Goal: Check status: Check status

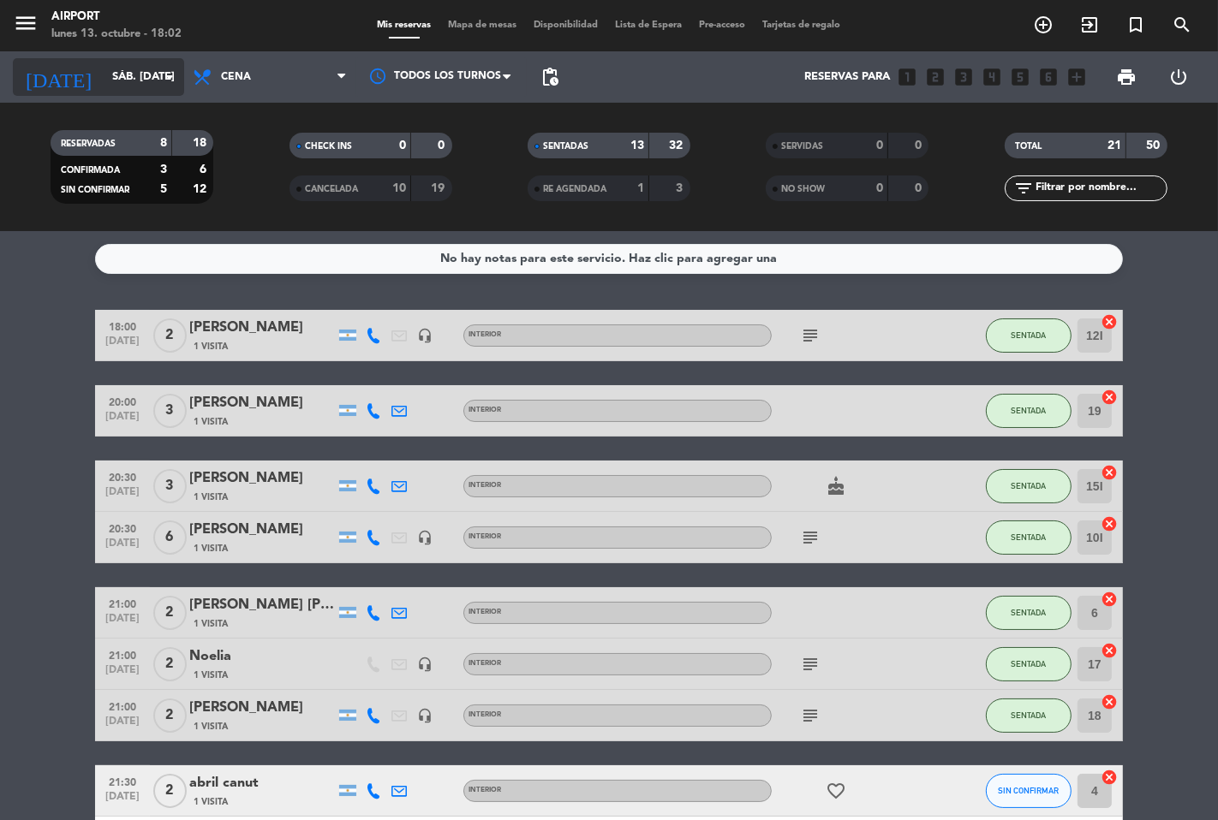
click at [104, 75] on input "sáb. [DATE]" at bounding box center [178, 77] width 149 height 31
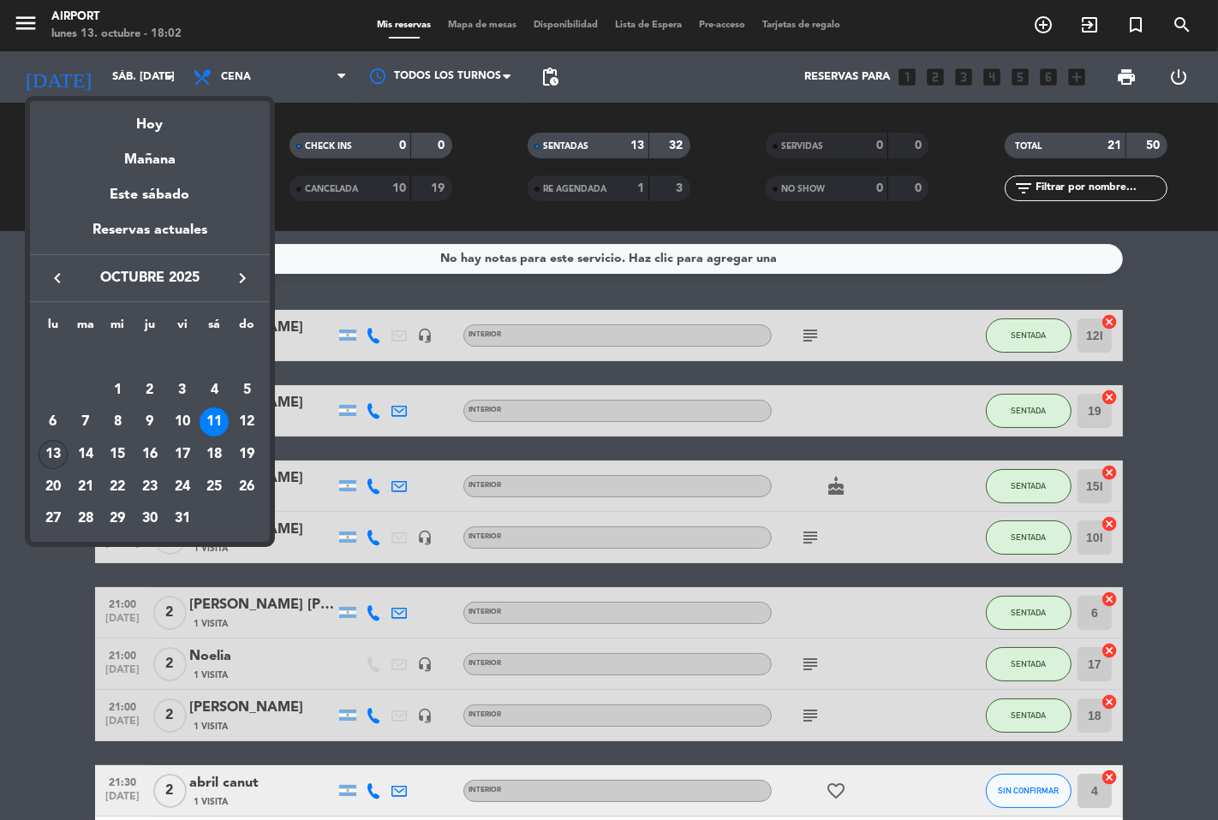
click at [41, 450] on div "13" at bounding box center [53, 454] width 29 height 29
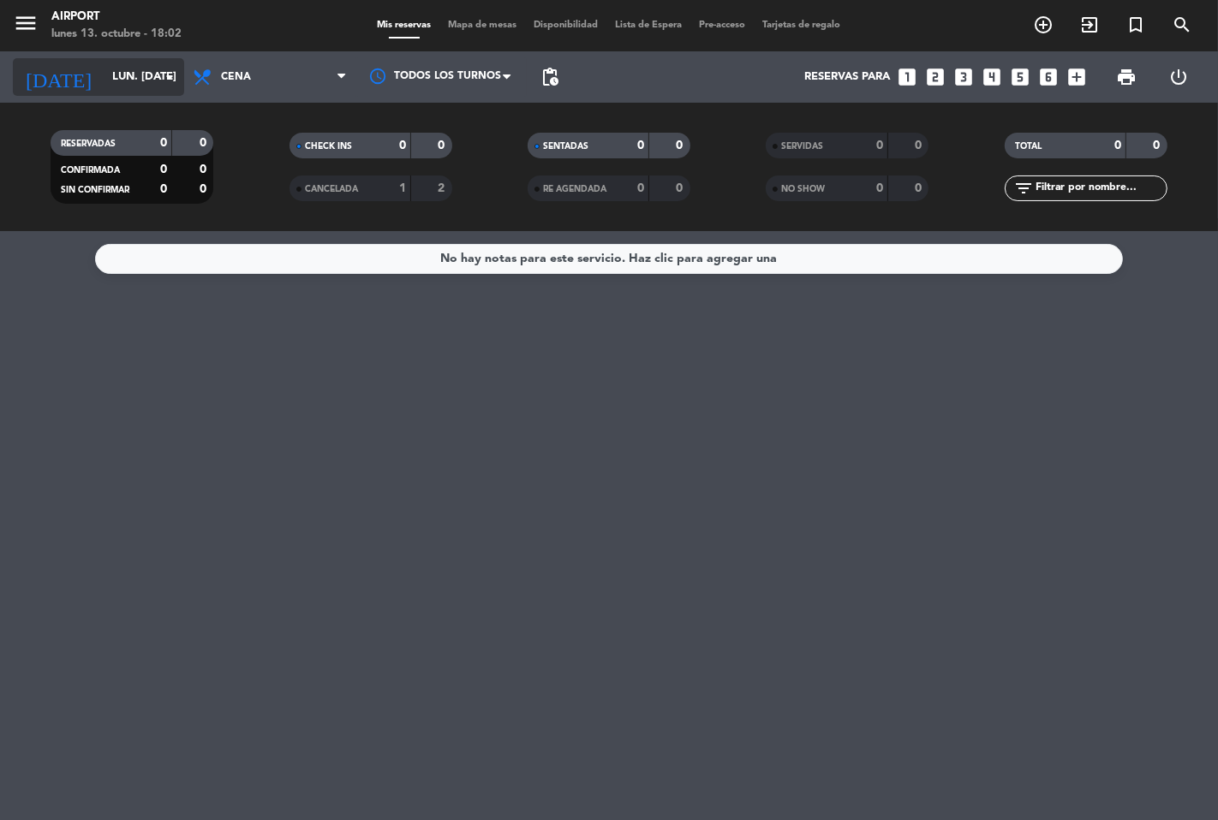
click at [127, 84] on input "lun. [DATE]" at bounding box center [178, 77] width 149 height 31
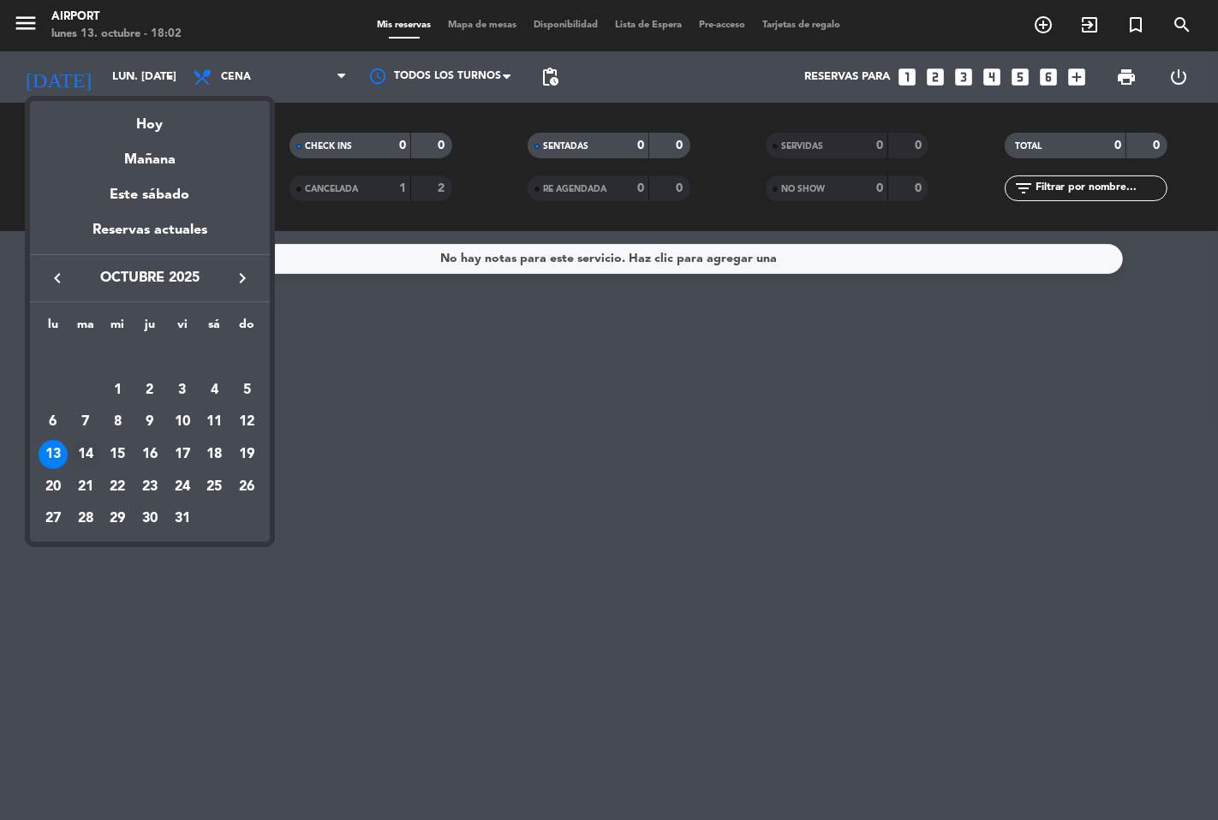
click at [84, 450] on div "14" at bounding box center [85, 454] width 29 height 29
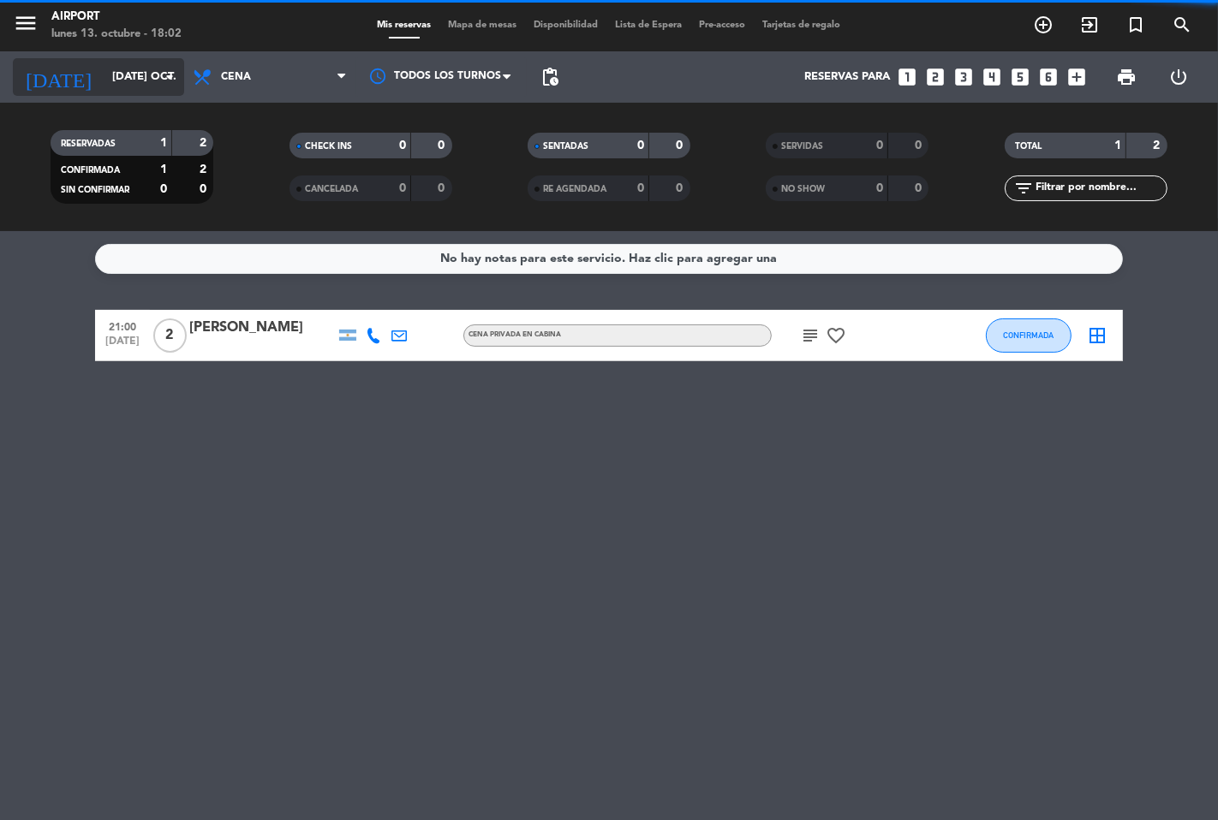
click at [159, 78] on icon "arrow_drop_down" at bounding box center [169, 77] width 21 height 21
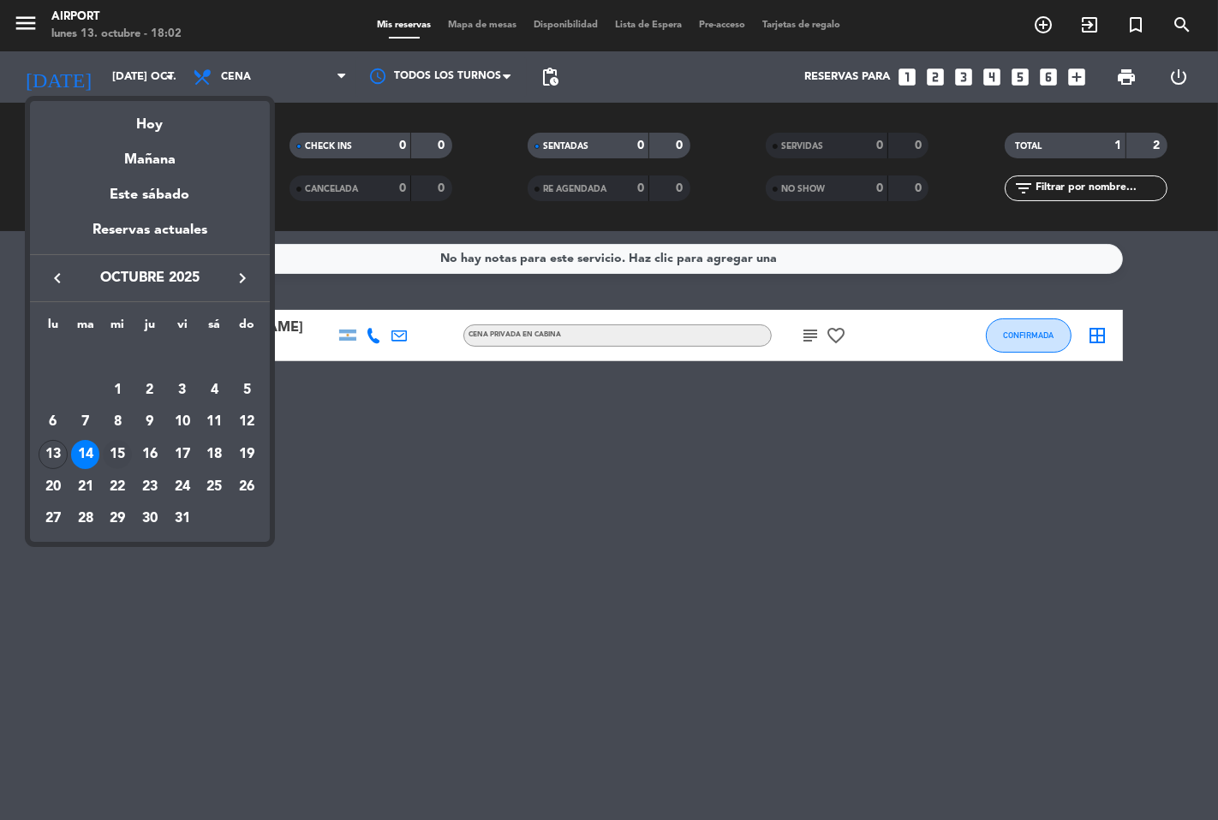
click at [116, 450] on div "15" at bounding box center [117, 454] width 29 height 29
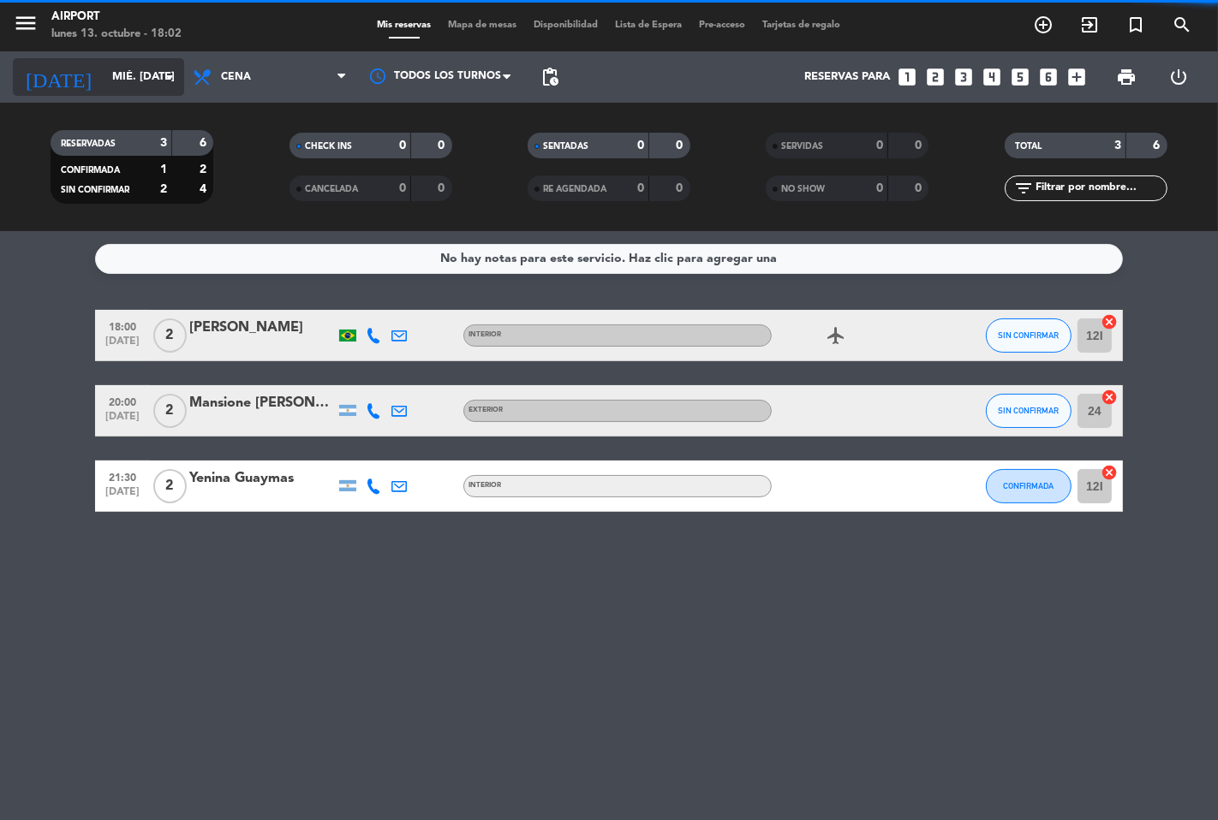
click at [147, 69] on input "mié. [DATE]" at bounding box center [178, 77] width 149 height 31
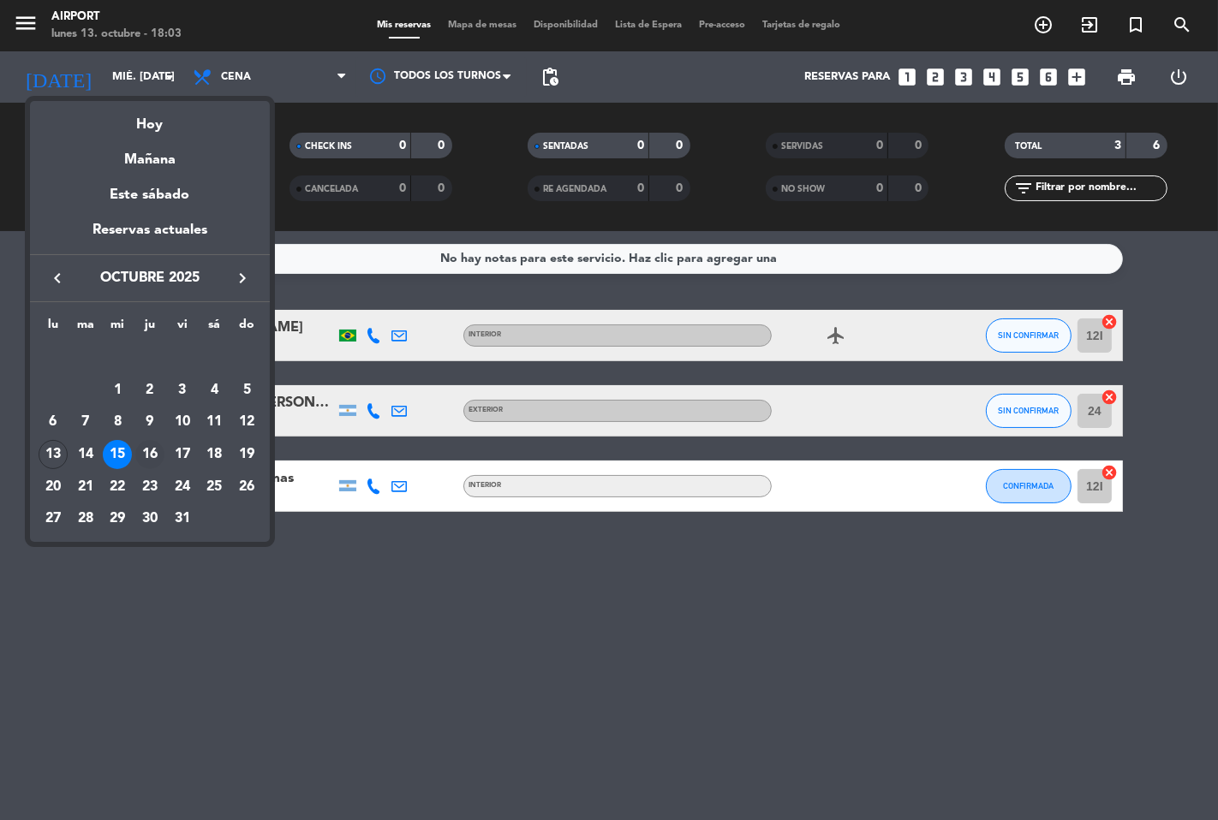
click at [155, 451] on div "16" at bounding box center [149, 454] width 29 height 29
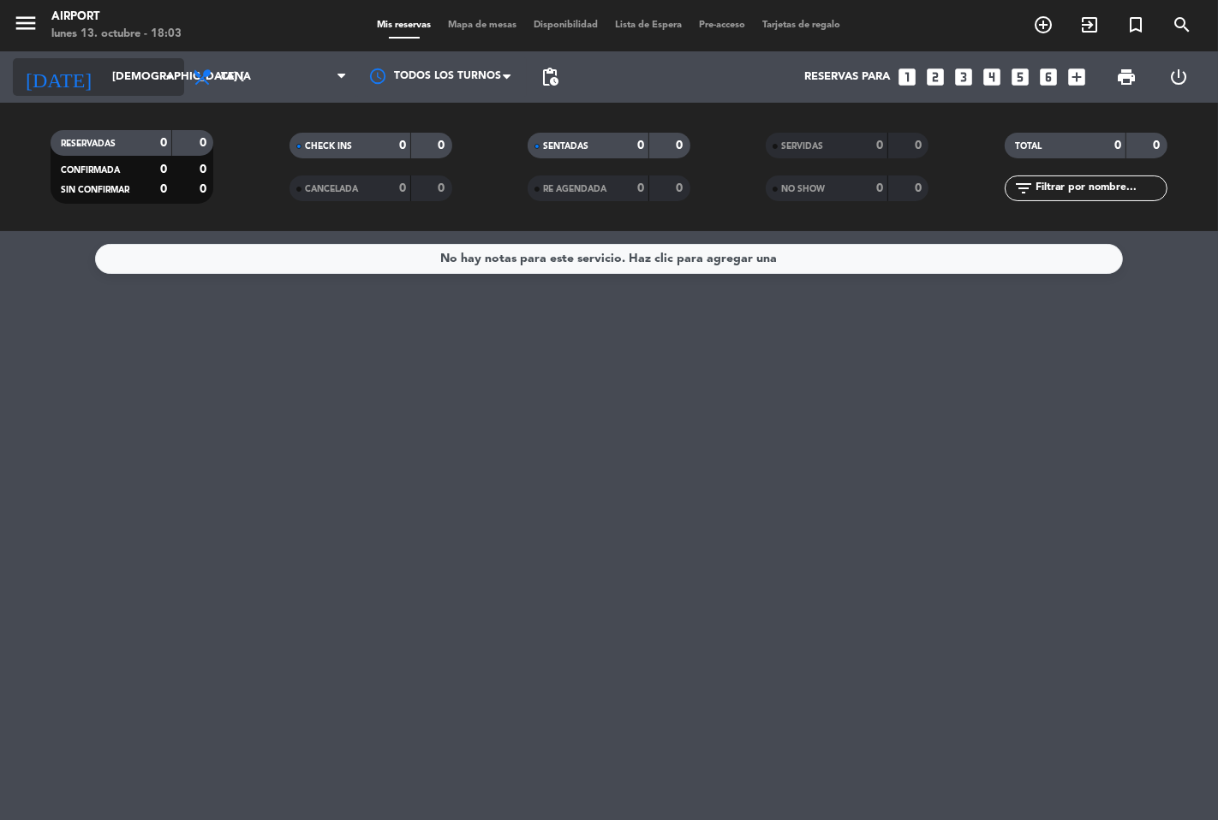
click at [126, 74] on input "[DEMOGRAPHIC_DATA] [DATE]" at bounding box center [178, 77] width 149 height 31
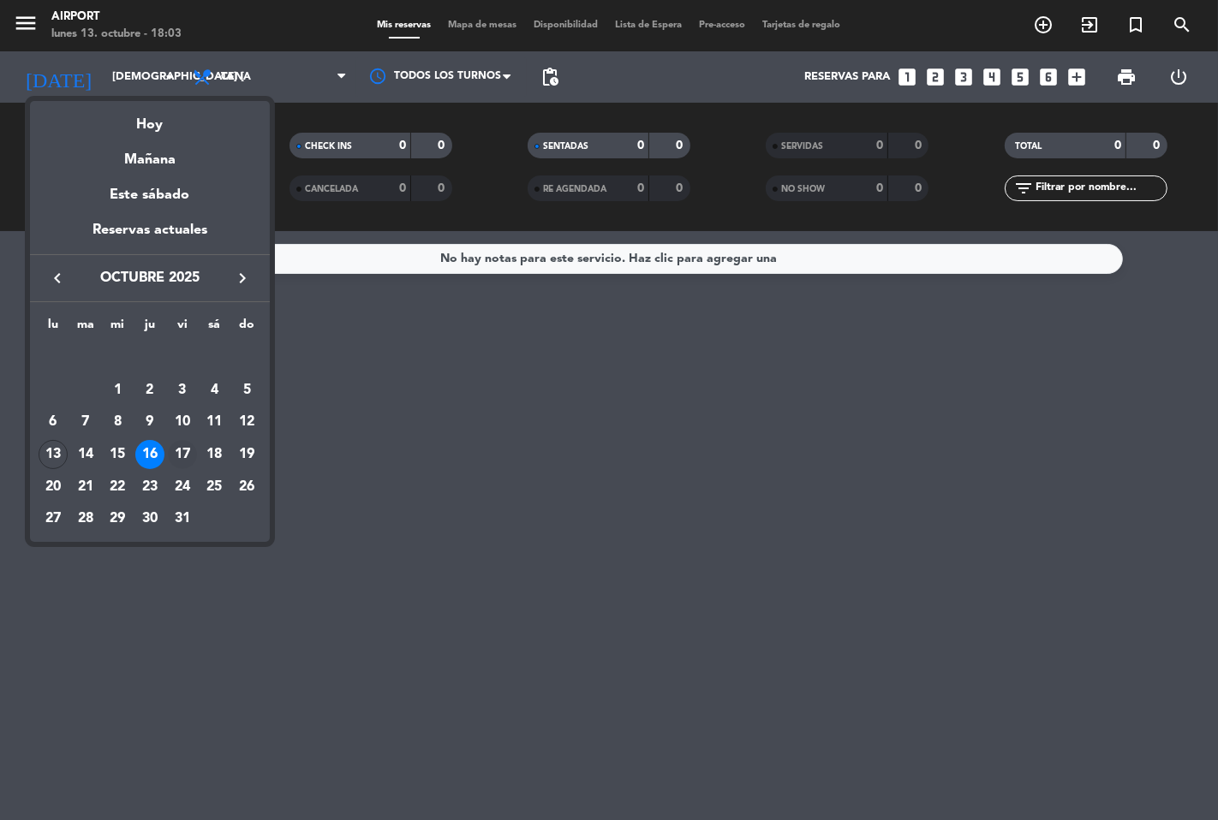
click at [178, 449] on div "17" at bounding box center [182, 454] width 29 height 29
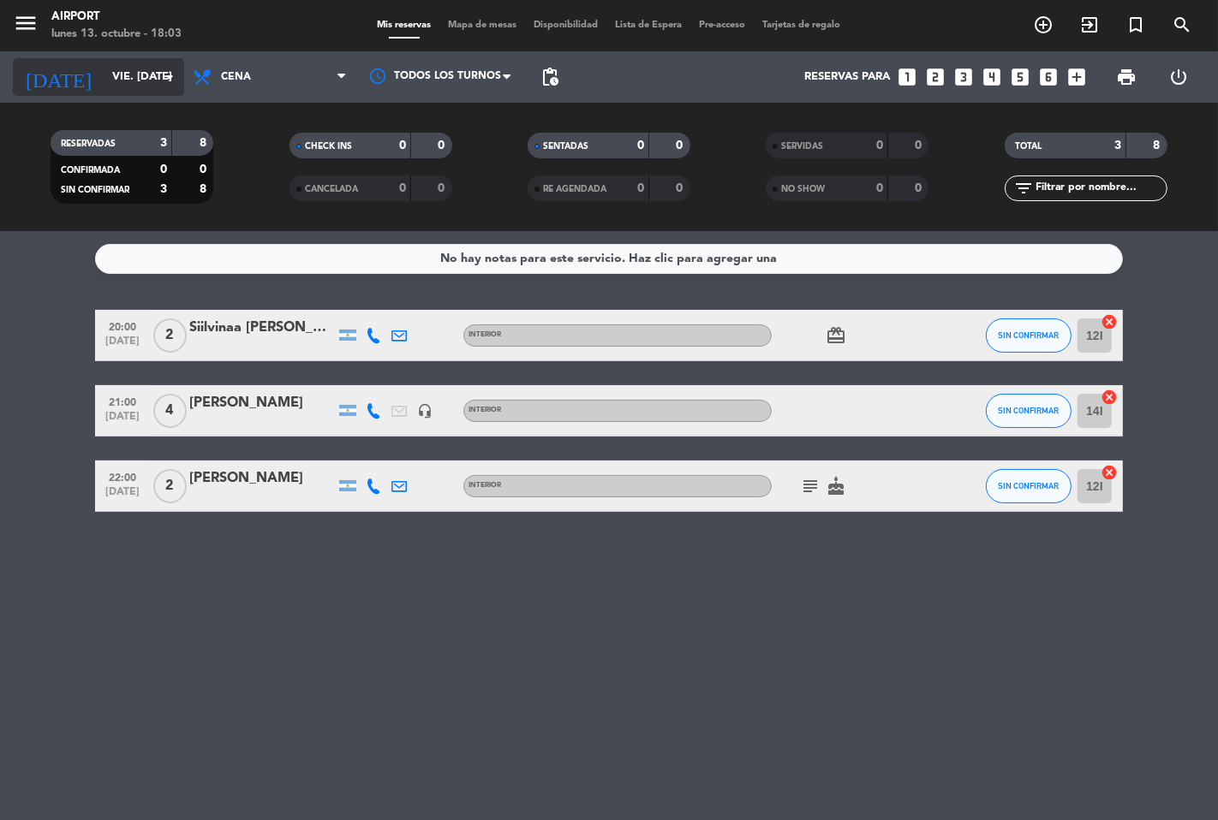
click at [143, 75] on input "vie. [DATE]" at bounding box center [178, 77] width 149 height 31
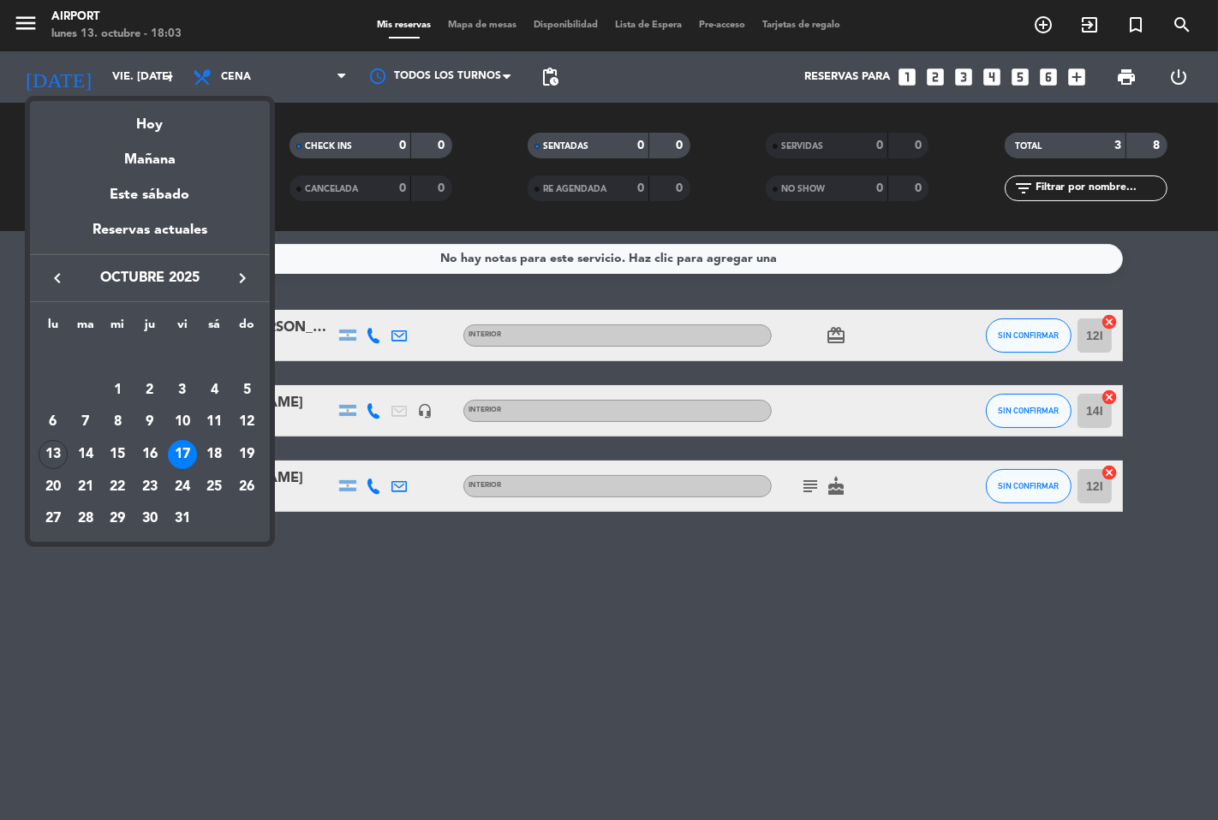
click at [754, 555] on div at bounding box center [609, 410] width 1218 height 820
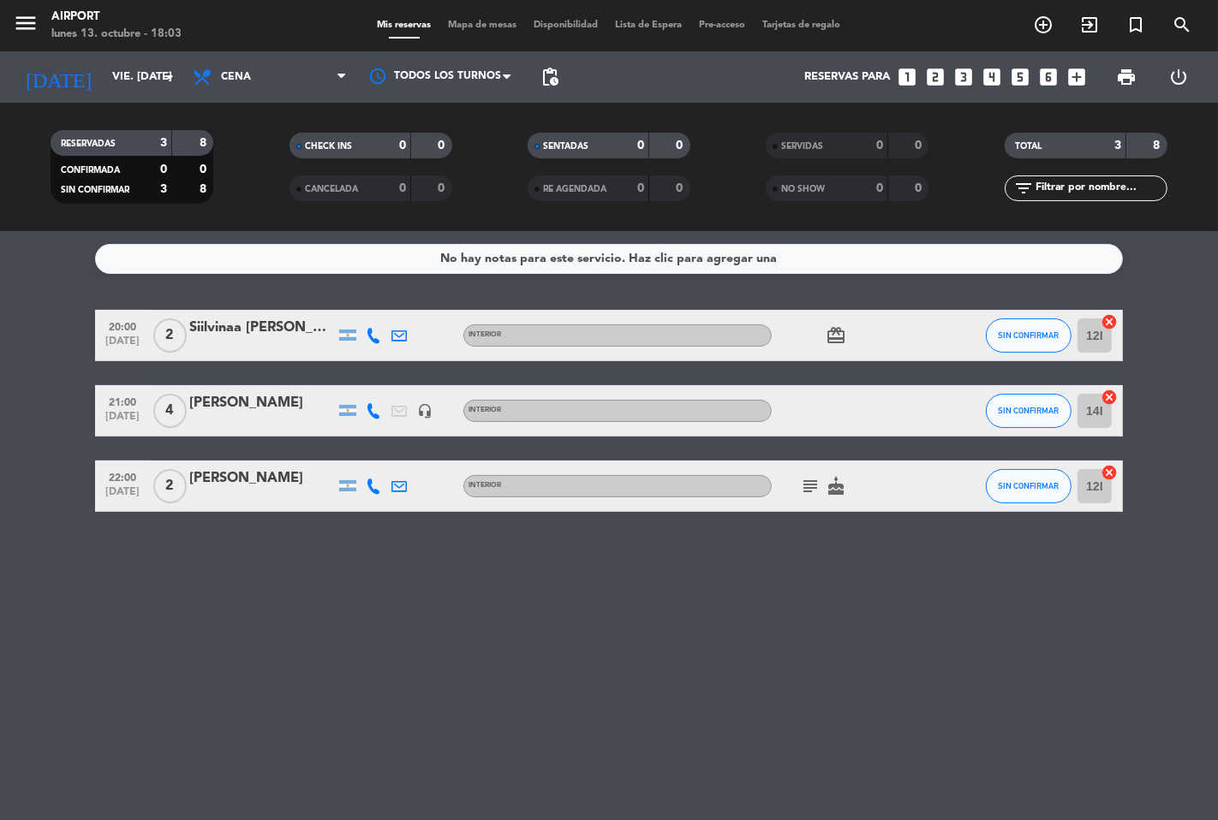
click at [810, 480] on icon "subject" at bounding box center [810, 486] width 21 height 21
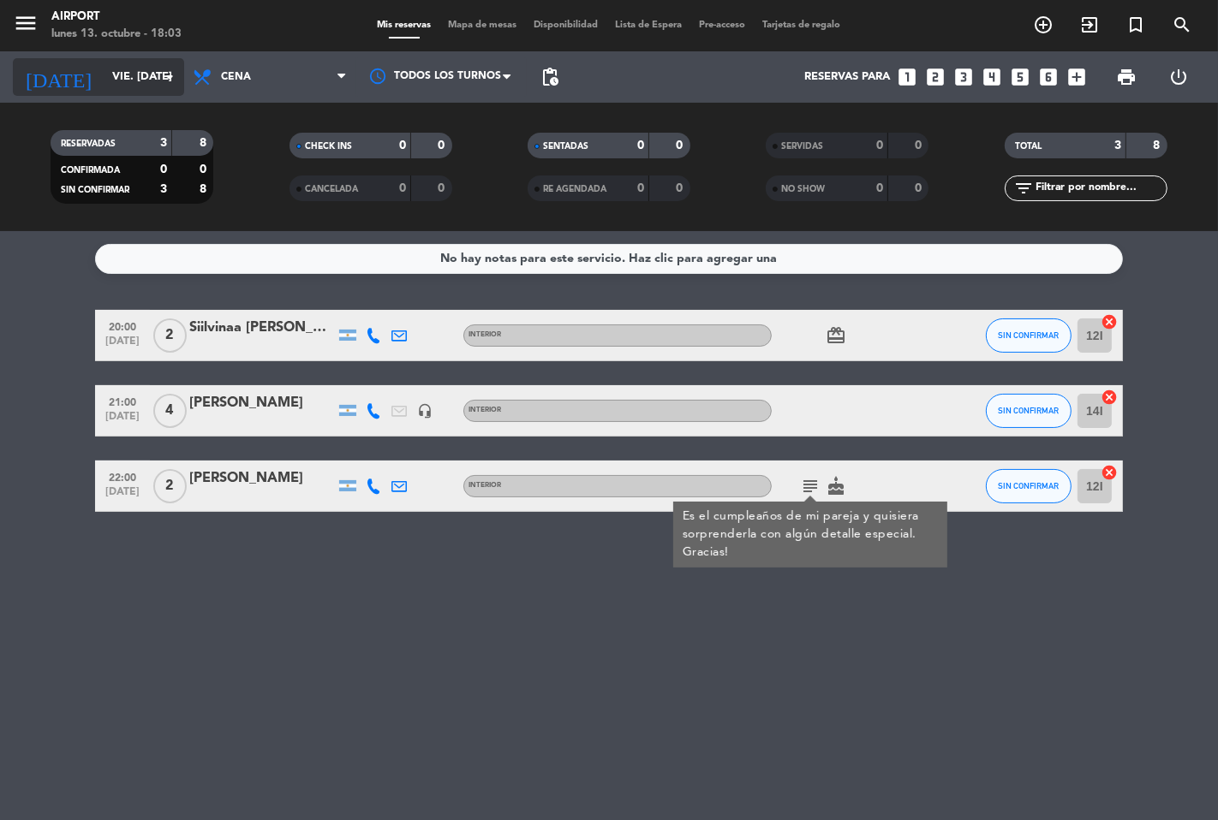
click at [134, 72] on input "vie. [DATE]" at bounding box center [178, 77] width 149 height 31
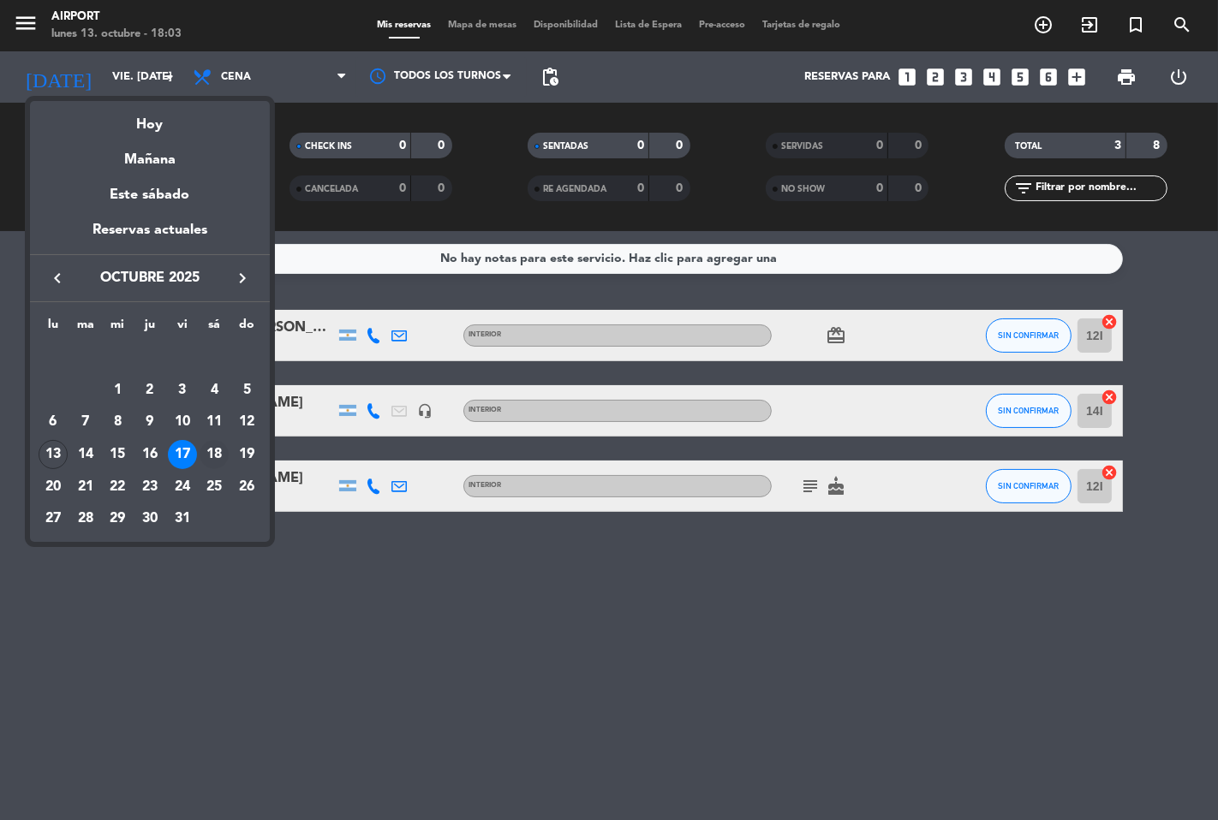
click at [219, 446] on div "18" at bounding box center [214, 454] width 29 height 29
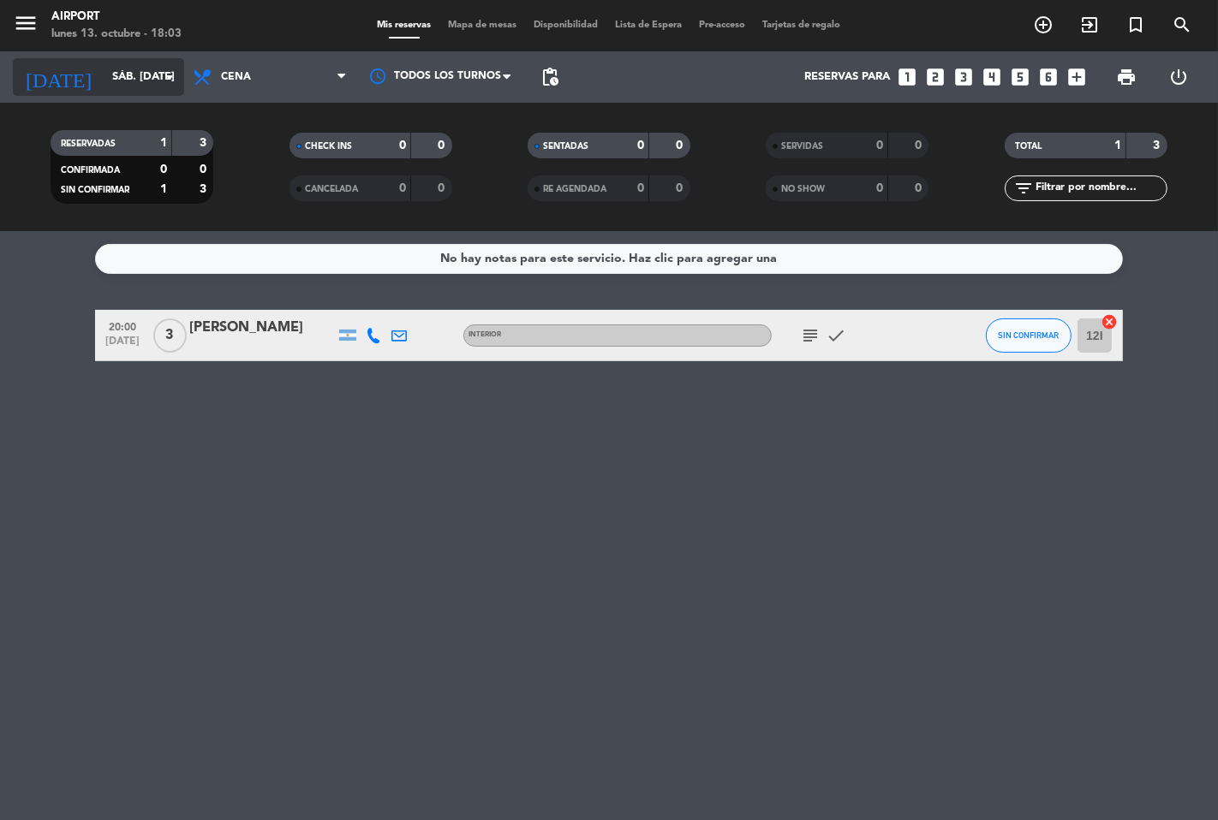
click at [130, 71] on input "sáb. [DATE]" at bounding box center [178, 77] width 149 height 31
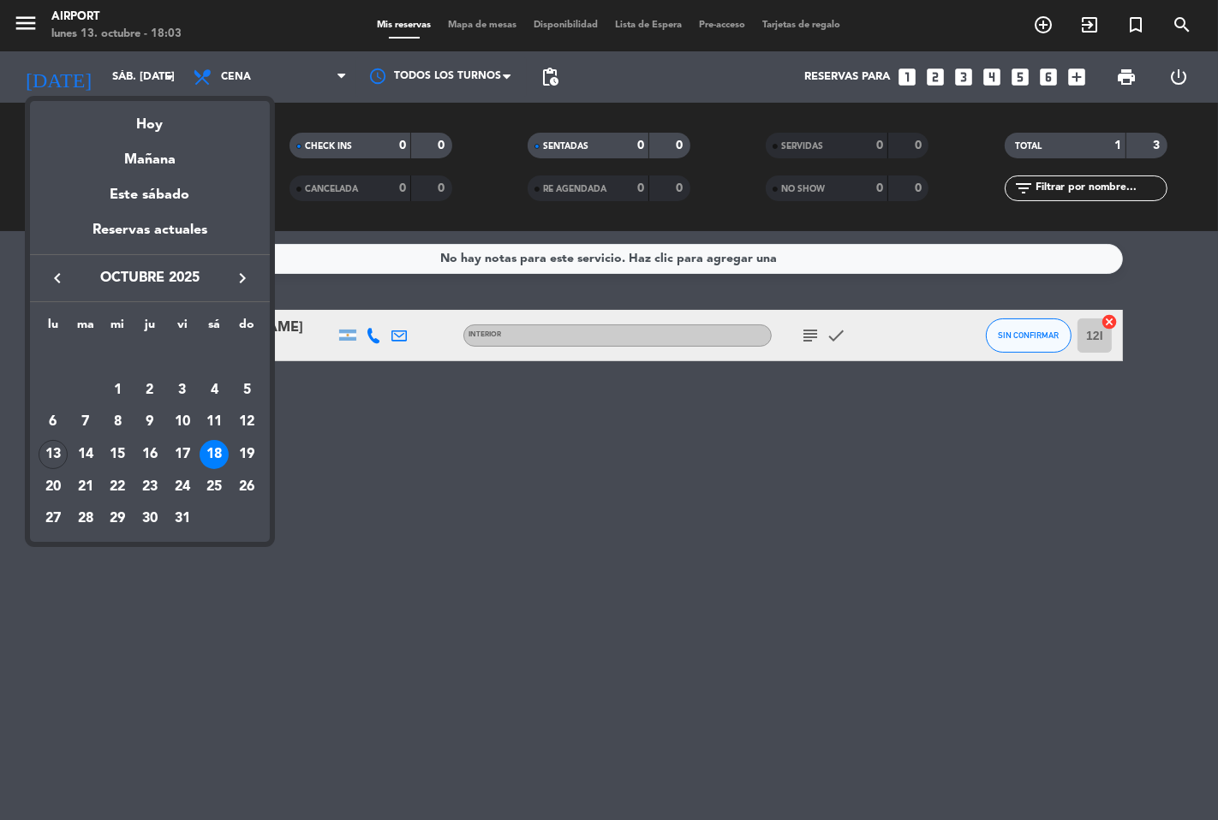
click at [808, 330] on div at bounding box center [609, 410] width 1218 height 820
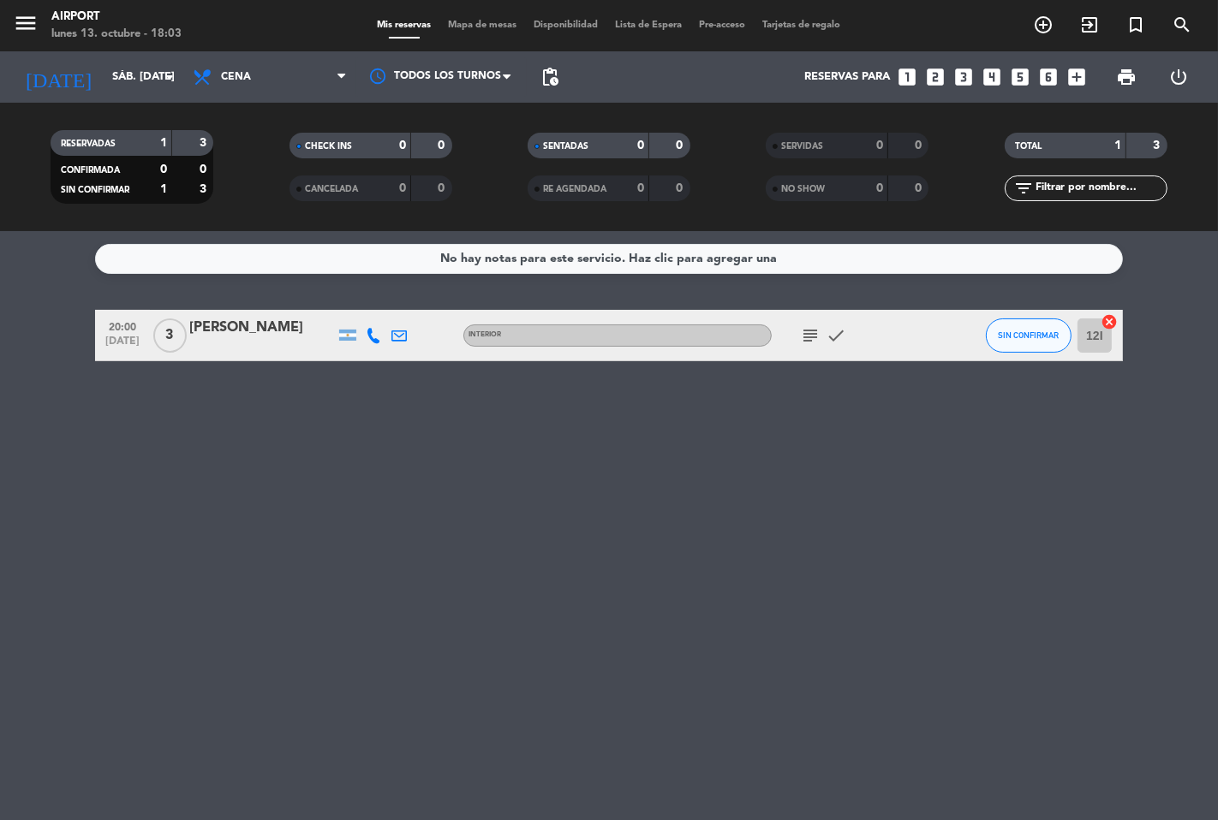
click at [810, 330] on icon "subject" at bounding box center [810, 335] width 21 height 21
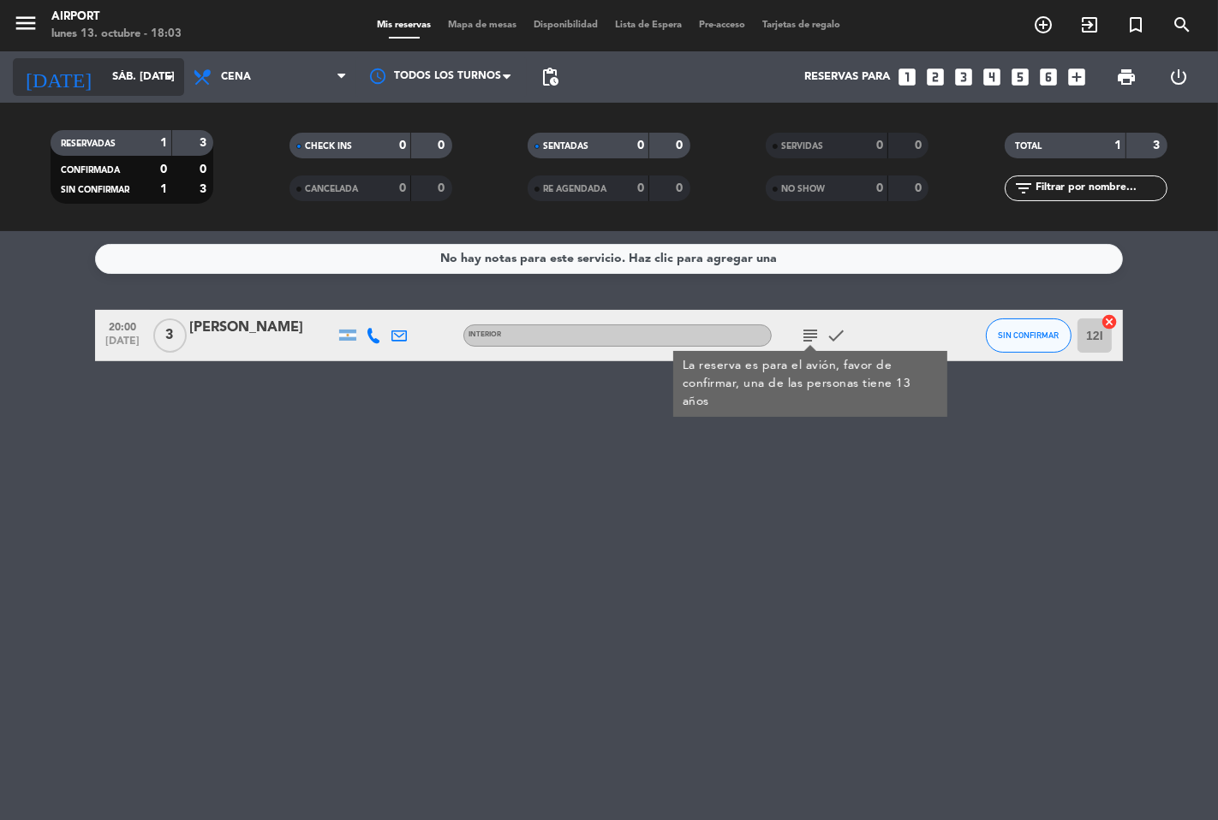
click at [128, 82] on input "sáb. [DATE]" at bounding box center [178, 77] width 149 height 31
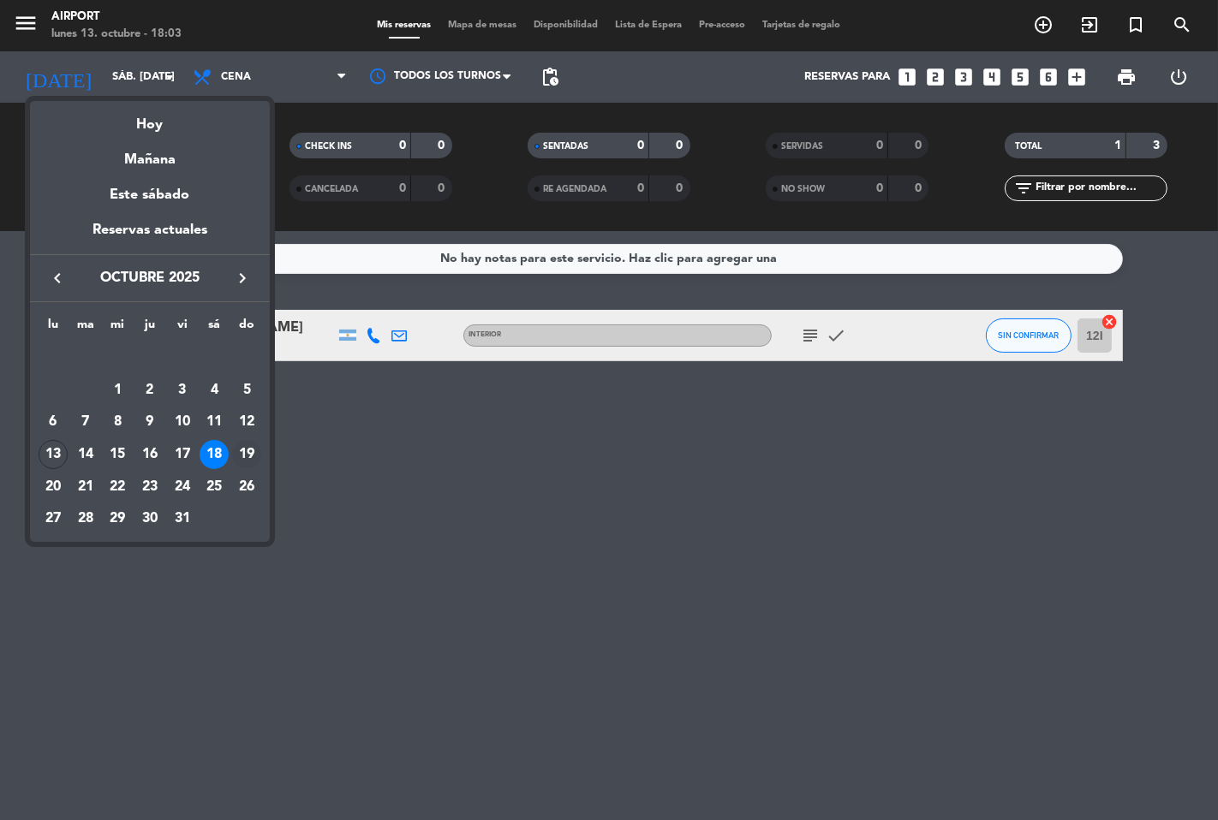
click at [237, 450] on div "19" at bounding box center [246, 454] width 29 height 29
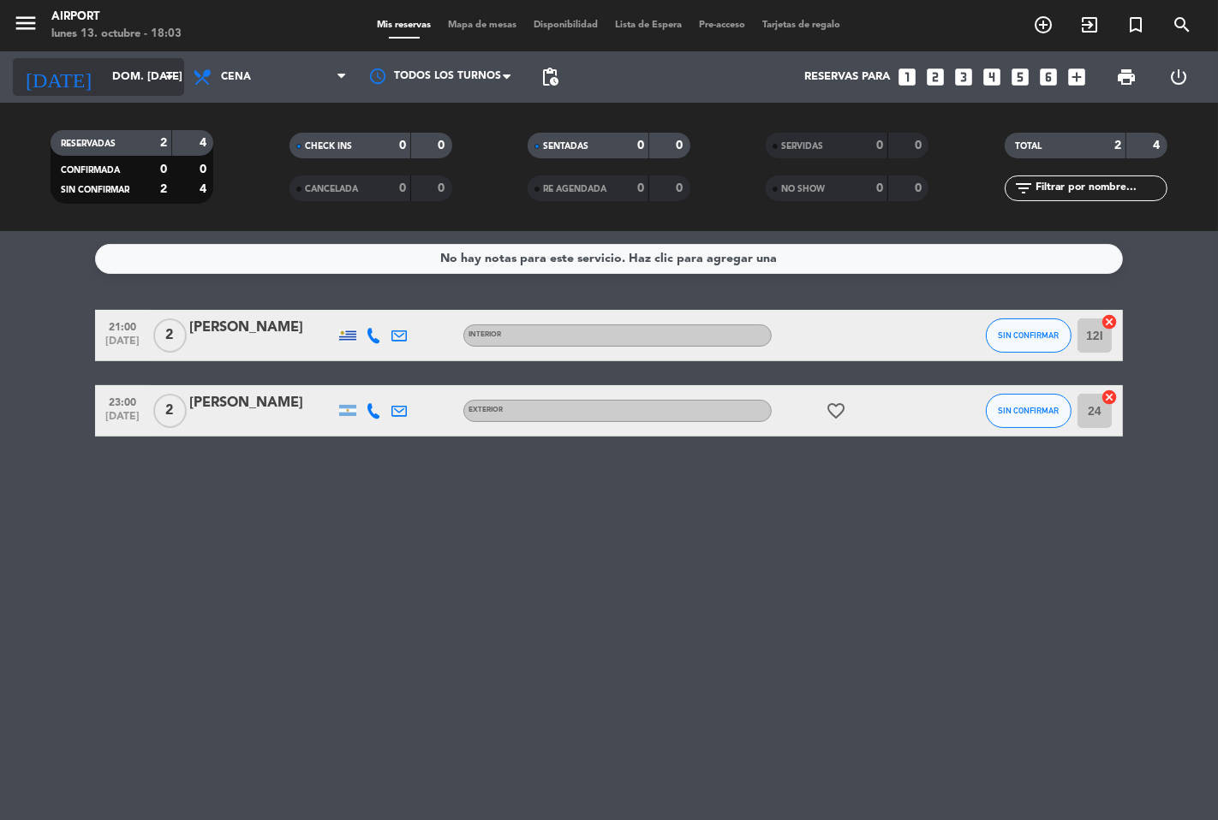
click at [122, 78] on input "dom. [DATE]" at bounding box center [178, 77] width 149 height 31
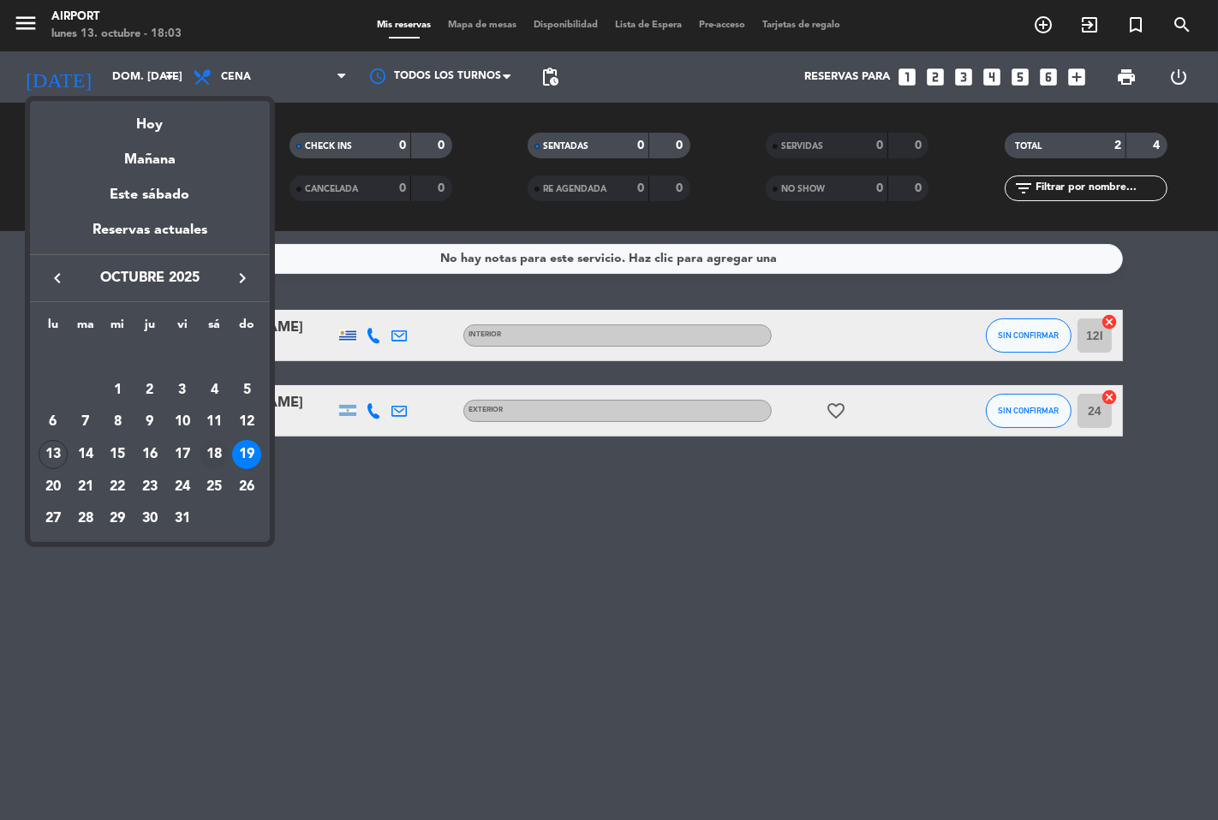
click at [210, 454] on div "18" at bounding box center [214, 454] width 29 height 29
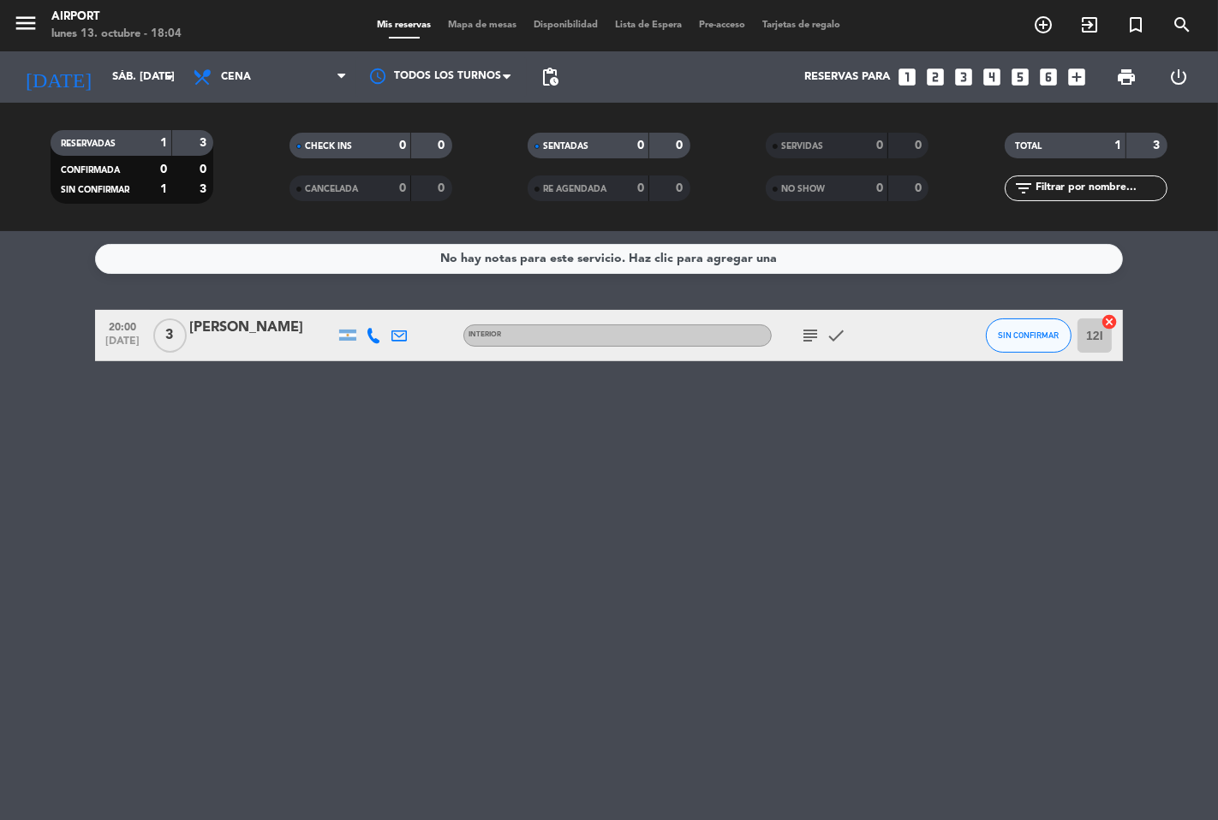
click at [815, 337] on icon "subject" at bounding box center [810, 335] width 21 height 21
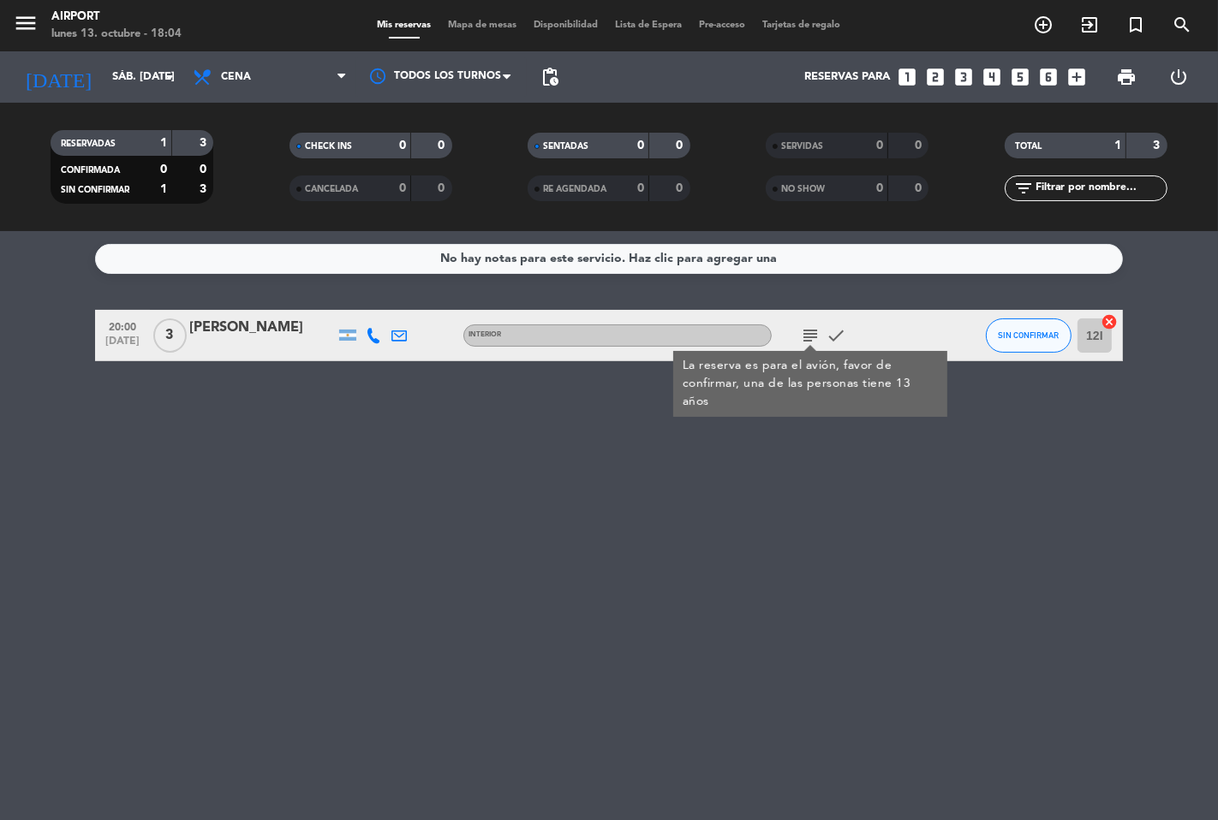
click at [438, 450] on div "No hay notas para este servicio. Haz clic para agregar una 20:00 [DATE] 3 [PERS…" at bounding box center [609, 525] width 1218 height 589
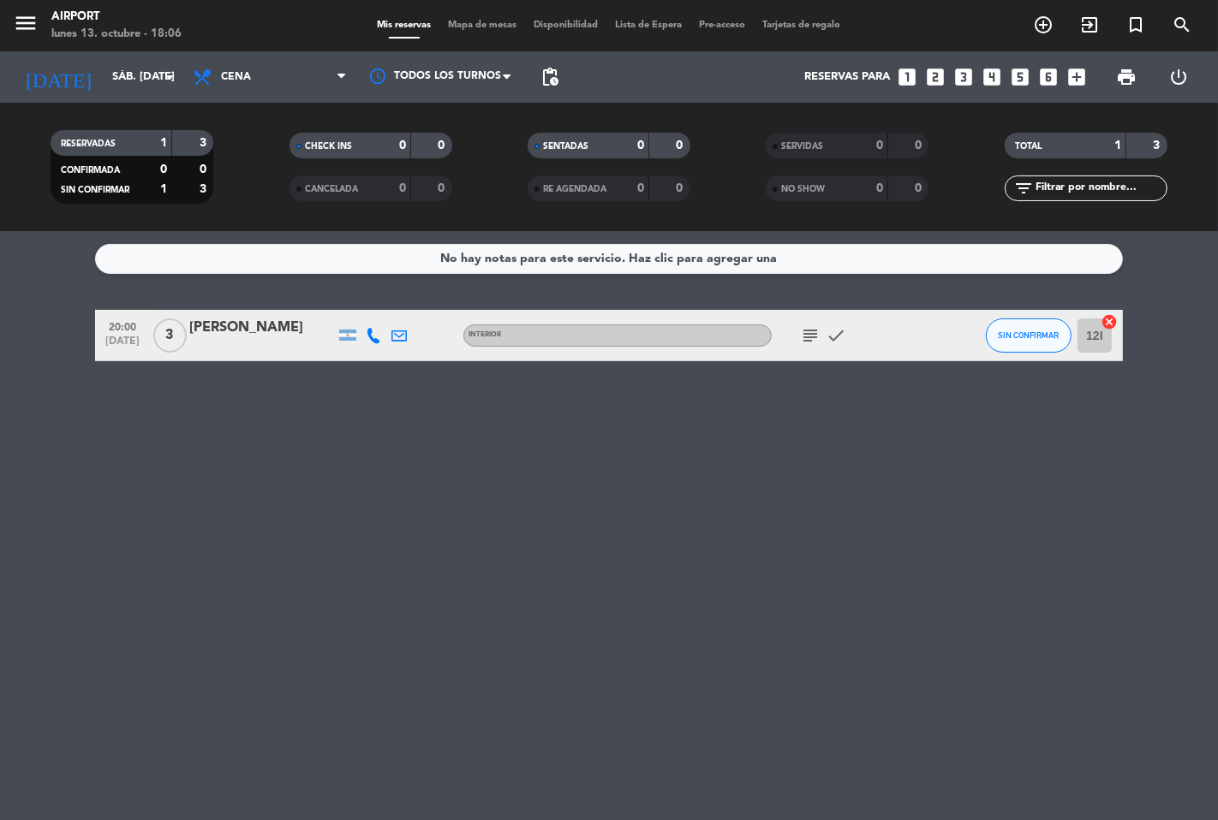
click at [815, 329] on icon "subject" at bounding box center [810, 335] width 21 height 21
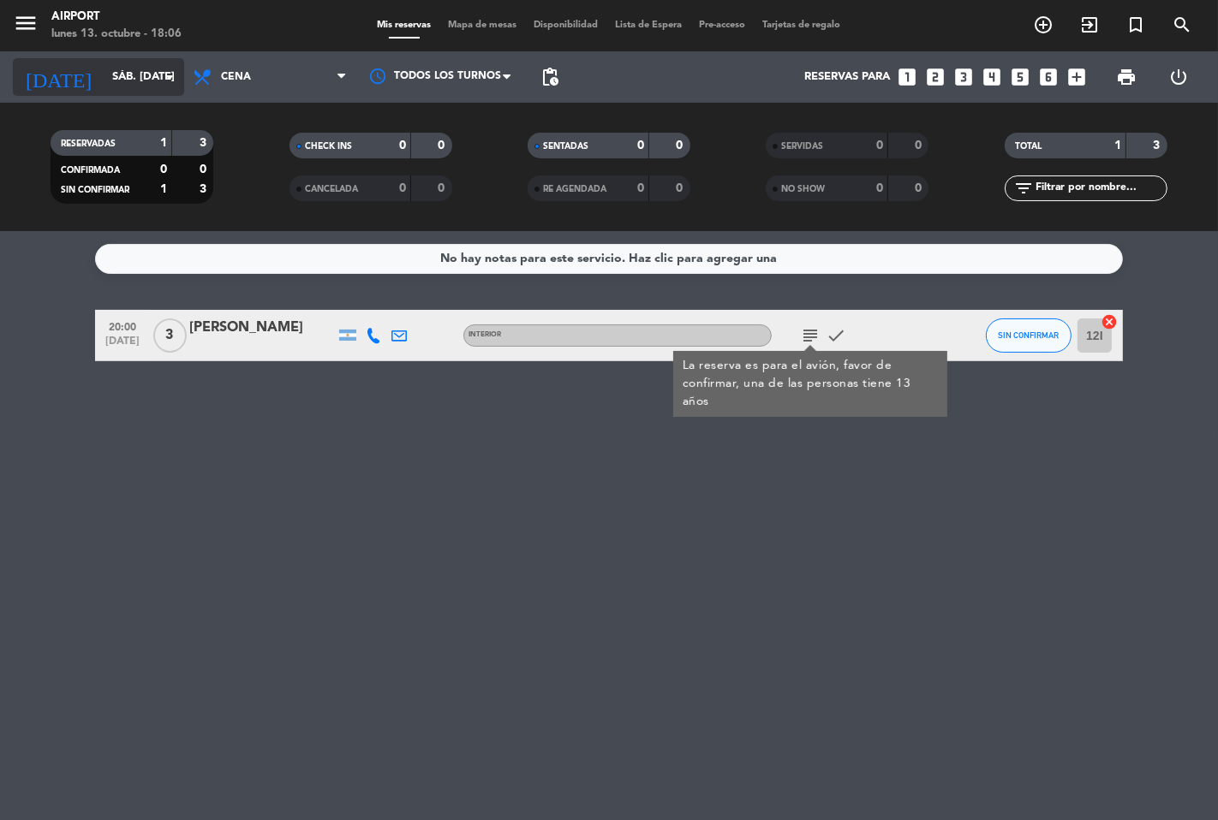
click at [157, 64] on input "sáb. [DATE]" at bounding box center [178, 77] width 149 height 31
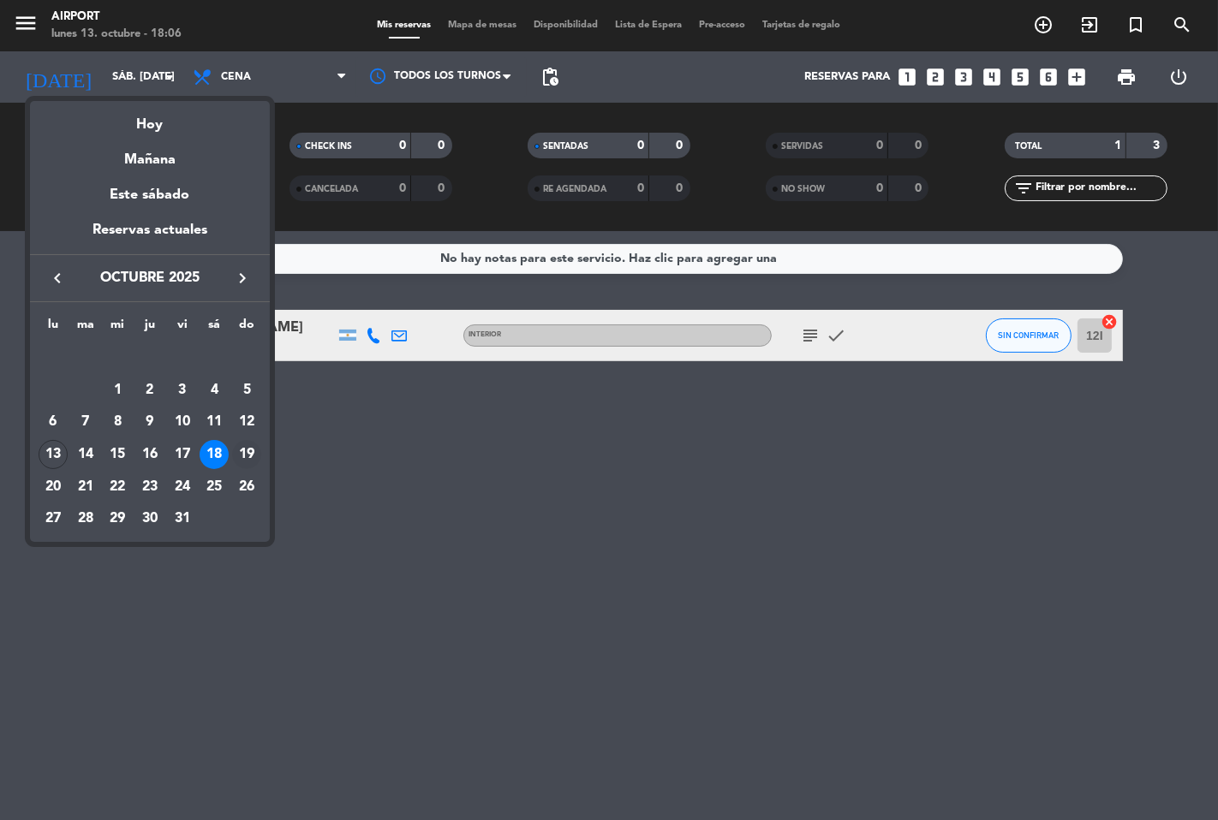
click at [240, 445] on div "19" at bounding box center [246, 454] width 29 height 29
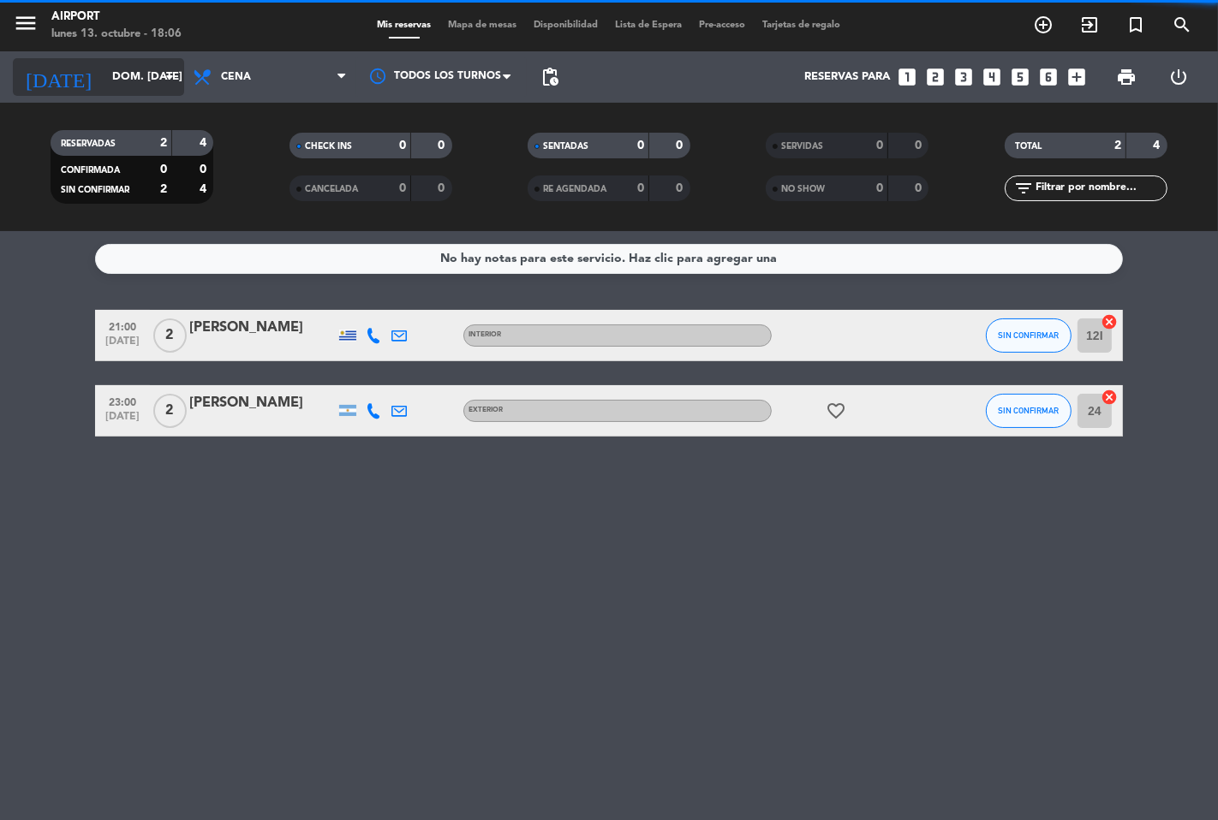
click at [148, 80] on input "dom. [DATE]" at bounding box center [178, 77] width 149 height 31
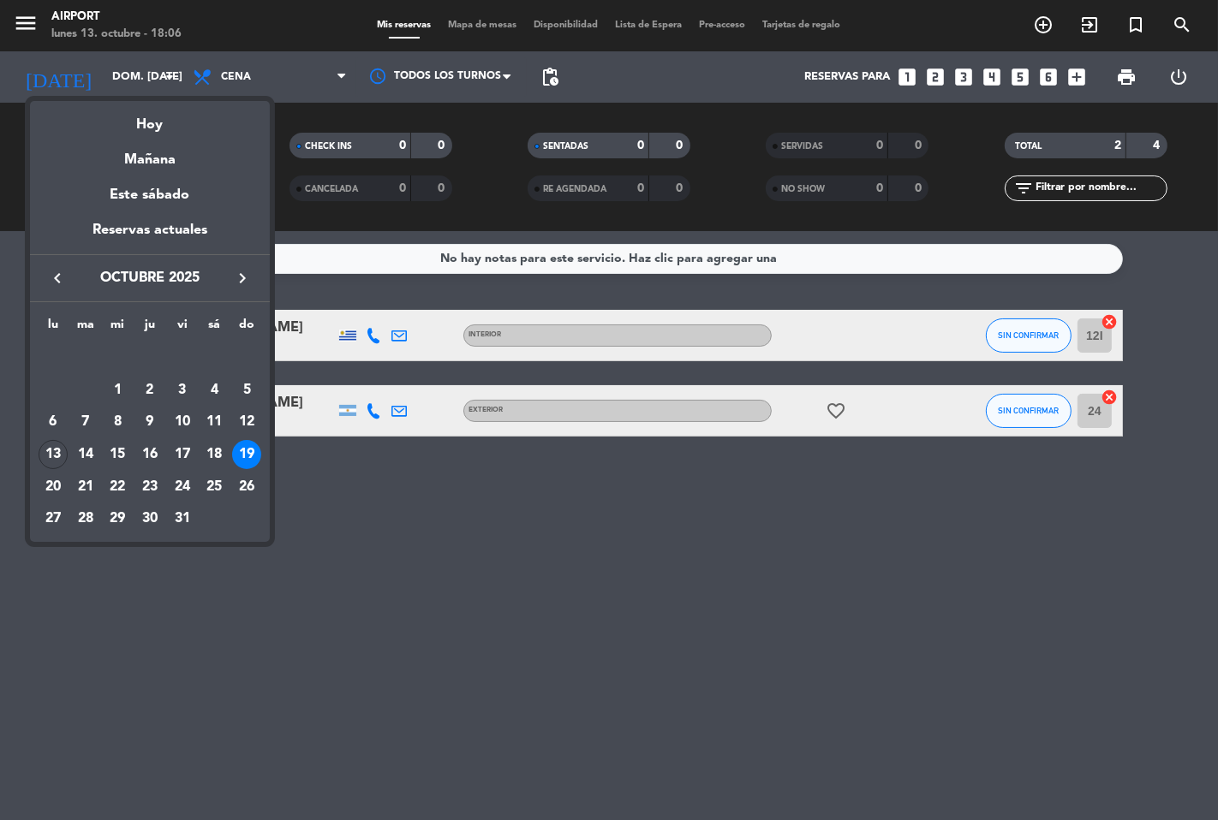
click at [360, 500] on div at bounding box center [609, 410] width 1218 height 820
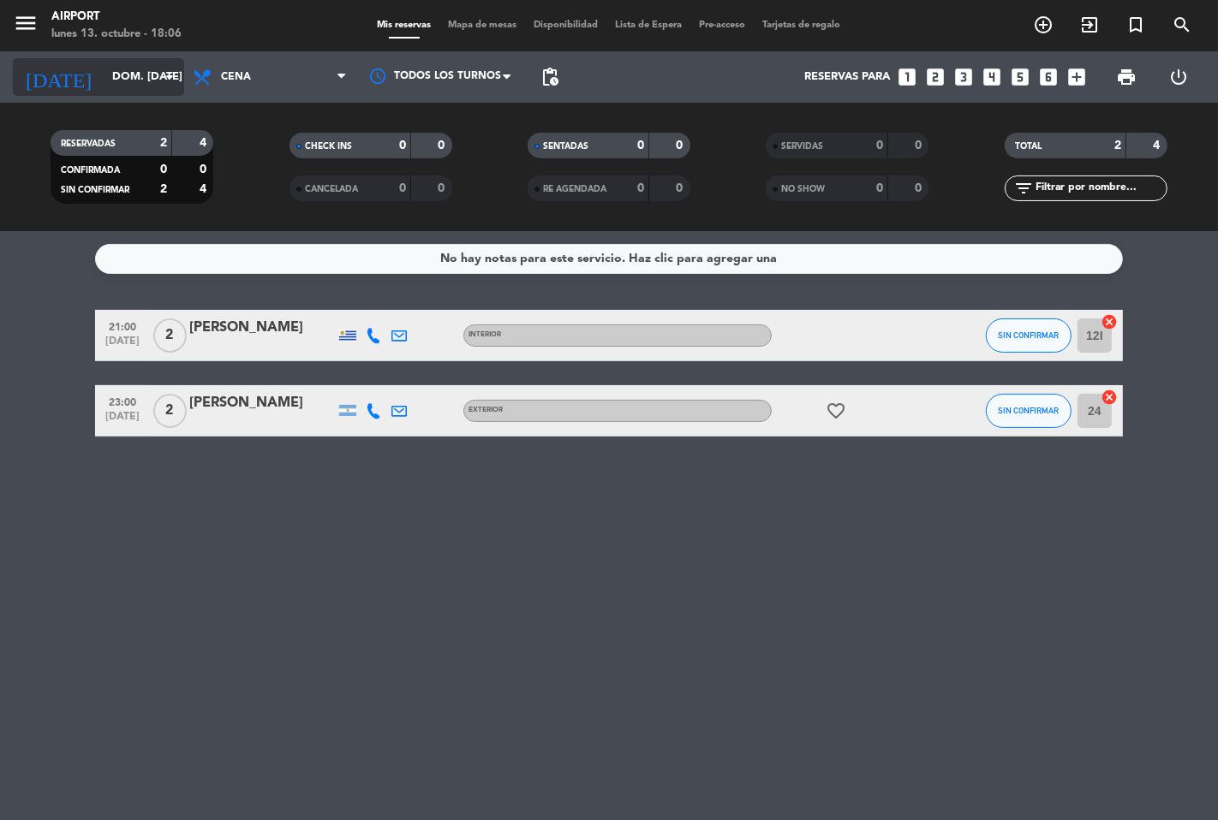
click at [135, 70] on input "dom. [DATE]" at bounding box center [178, 77] width 149 height 31
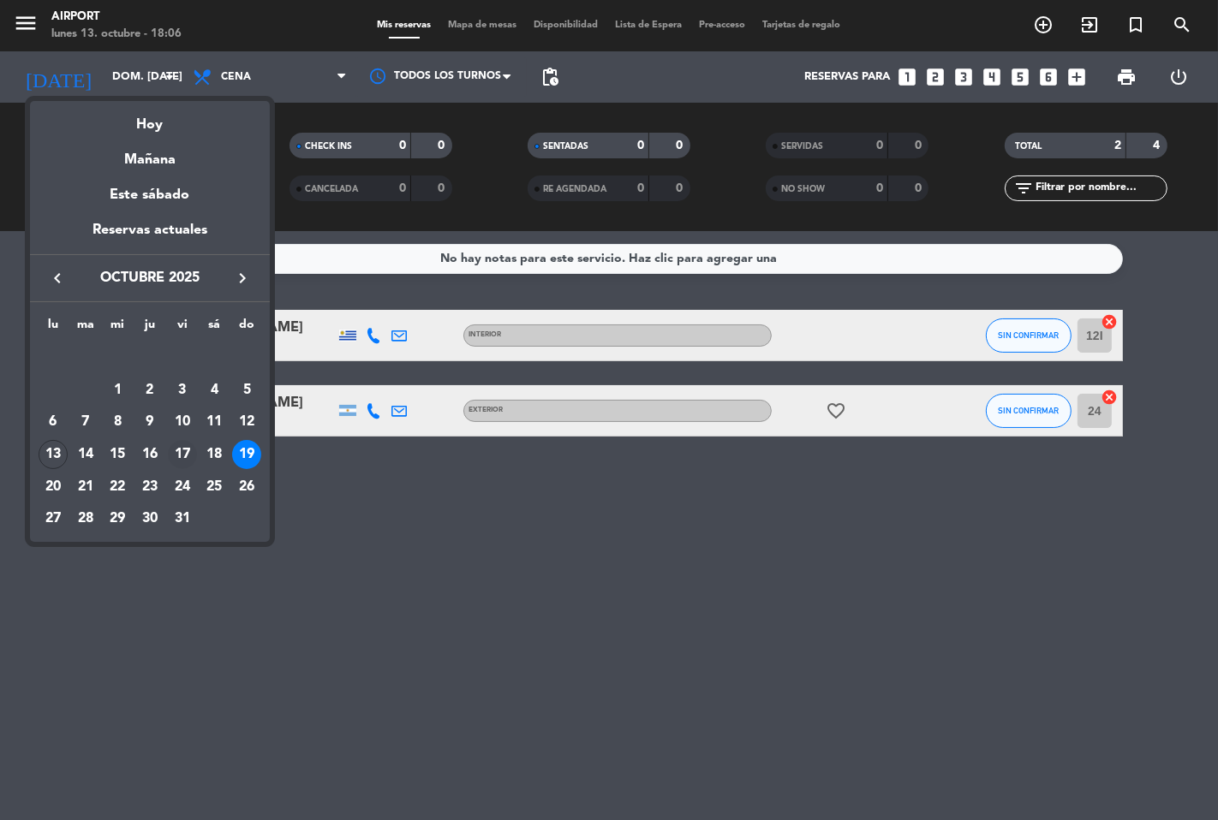
click at [184, 454] on div "17" at bounding box center [182, 454] width 29 height 29
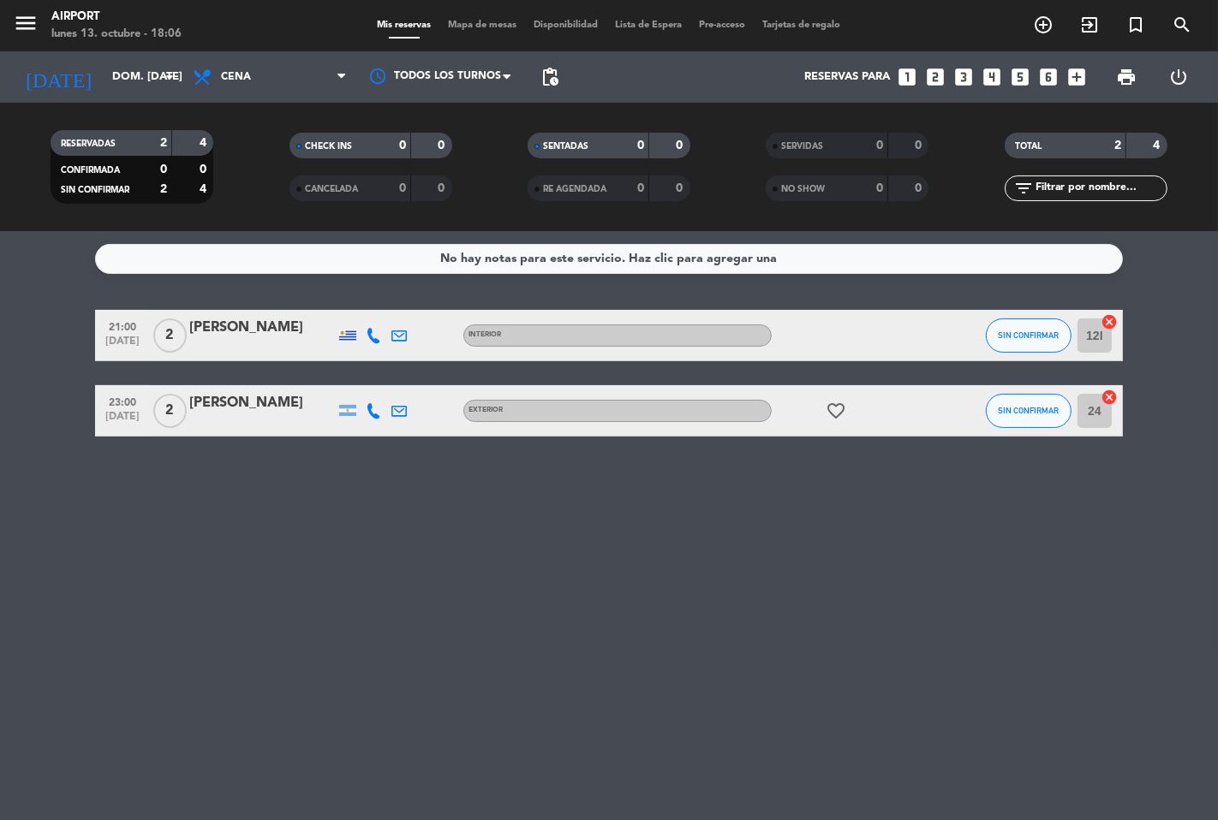
type input "vie. [DATE]"
